Goal: Information Seeking & Learning: Learn about a topic

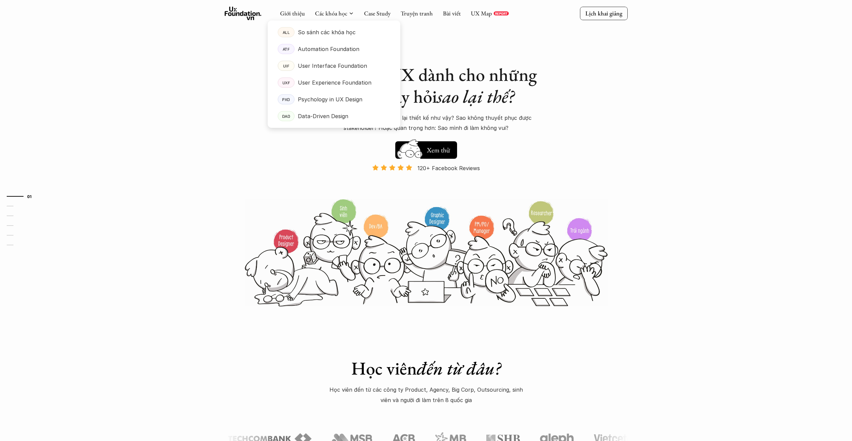
click at [329, 15] on div at bounding box center [334, 69] width 133 height 118
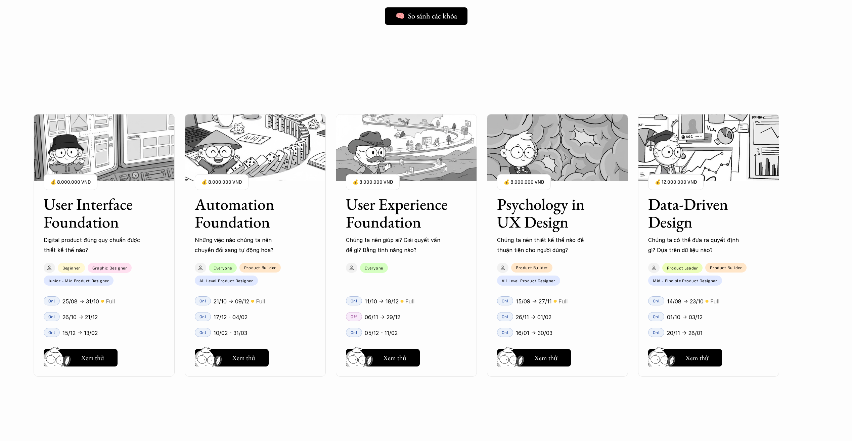
scroll to position [806, 0]
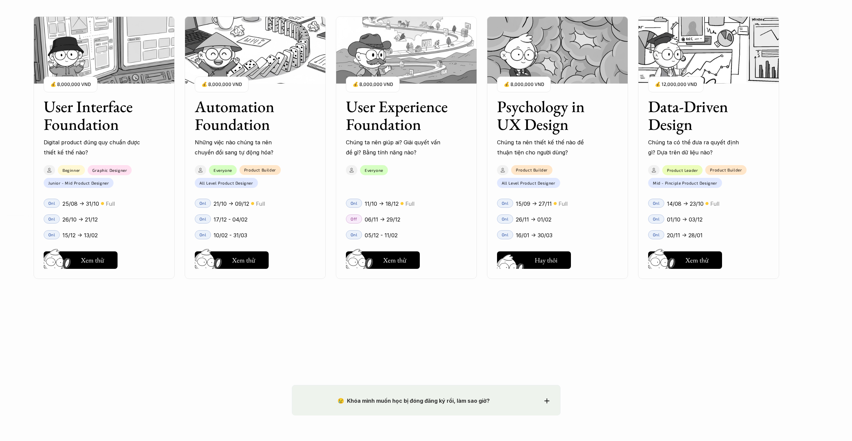
click at [555, 259] on h5 "Xem thử" at bounding box center [545, 261] width 23 height 9
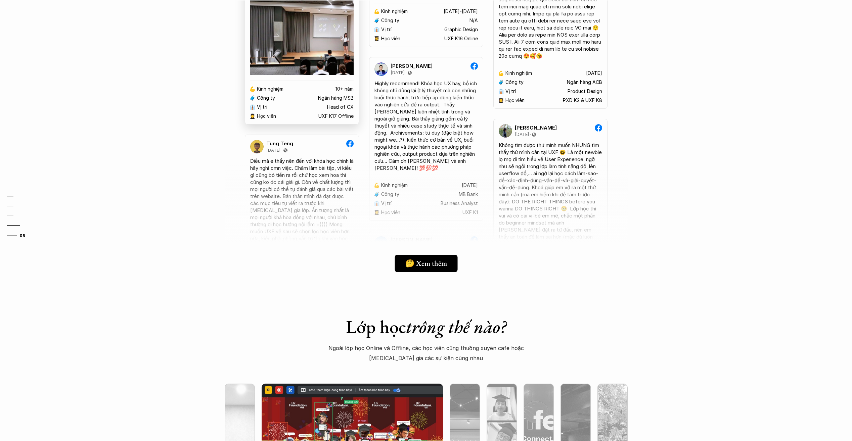
scroll to position [1835, 0]
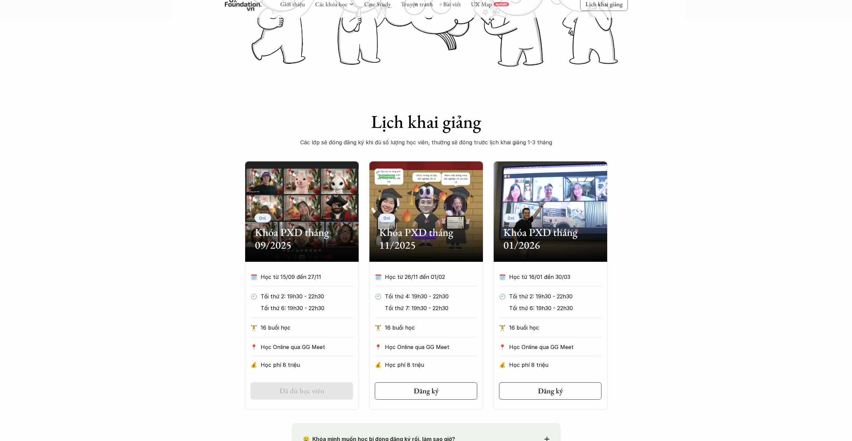
scroll to position [179, 0]
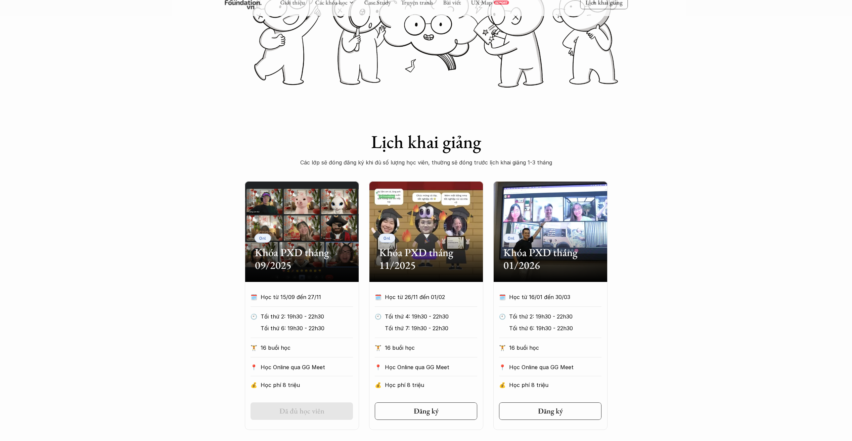
scroll to position [134, 0]
